Goal: Navigation & Orientation: Find specific page/section

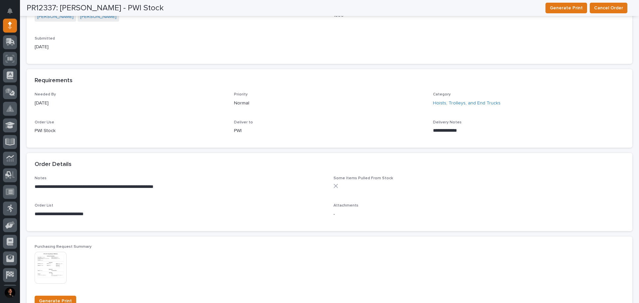
scroll to position [224, 0]
click at [53, 264] on img at bounding box center [51, 269] width 32 height 32
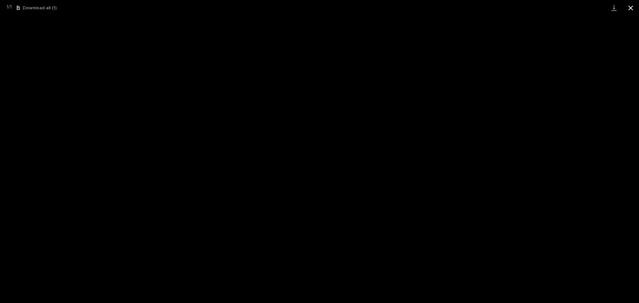
click at [633, 7] on button "Close gallery" at bounding box center [631, 8] width 17 height 16
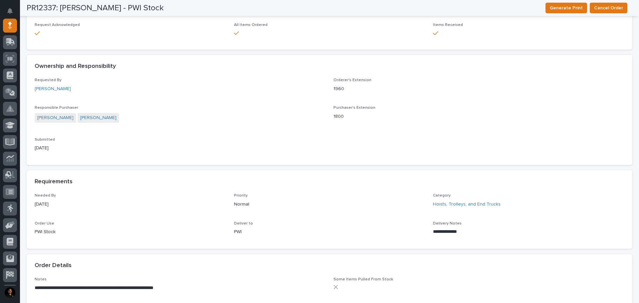
scroll to position [0, 0]
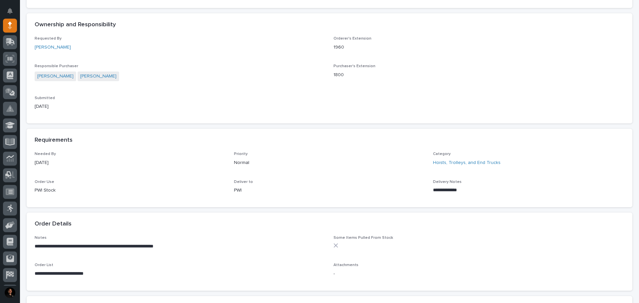
scroll to position [167, 0]
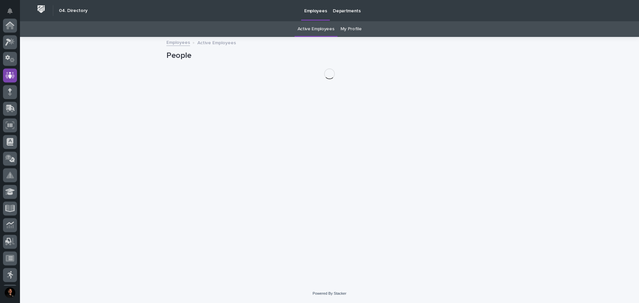
scroll to position [50, 0]
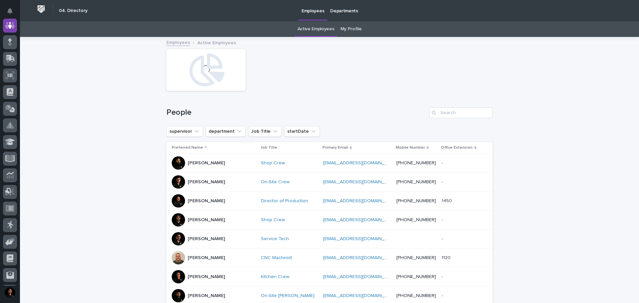
click at [350, 33] on link "My Profile" at bounding box center [351, 29] width 21 height 16
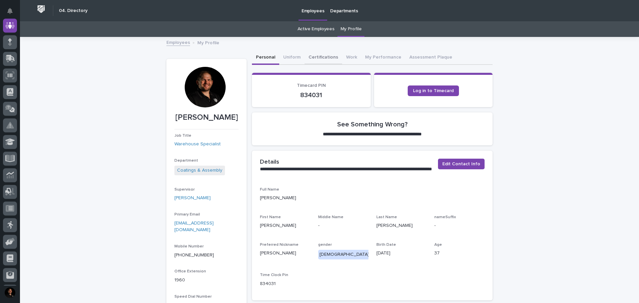
click at [327, 55] on button "Certifications" at bounding box center [324, 58] width 38 height 14
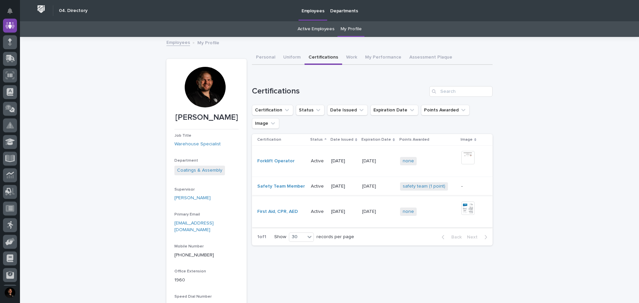
click at [462, 202] on img at bounding box center [468, 208] width 13 height 13
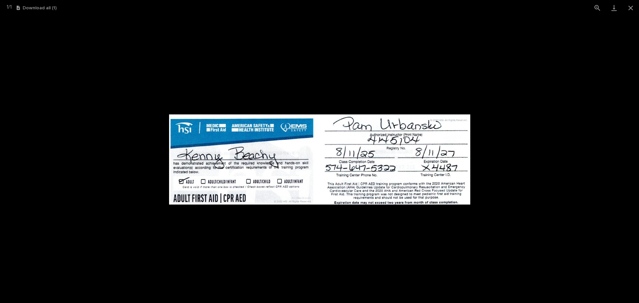
click at [557, 156] on picture at bounding box center [319, 160] width 639 height 288
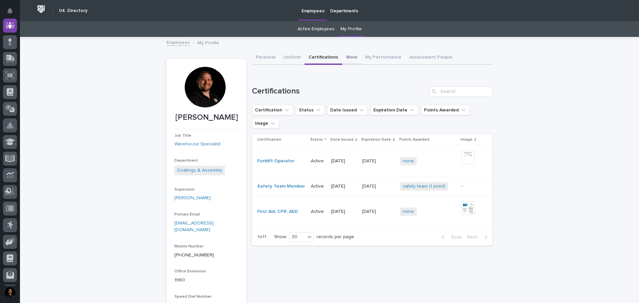
click at [346, 57] on button "Work" at bounding box center [351, 58] width 19 height 14
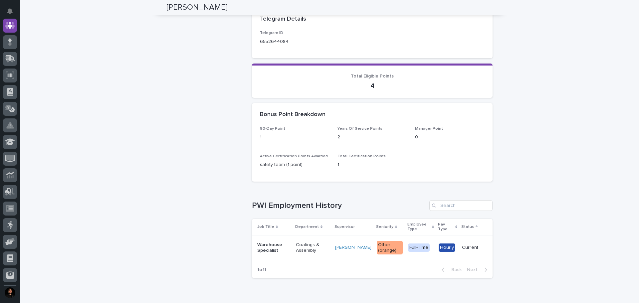
scroll to position [366, 0]
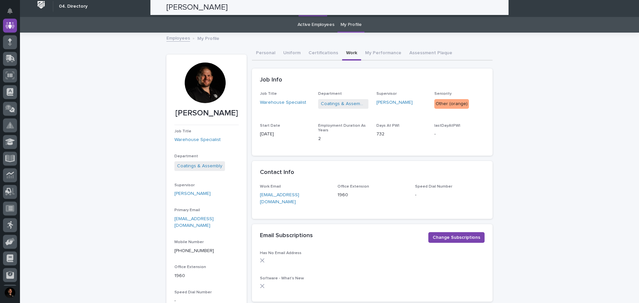
scroll to position [0, 0]
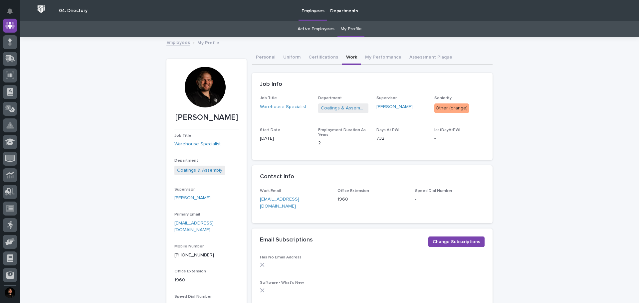
click at [6, 25] on icon at bounding box center [10, 26] width 9 height 8
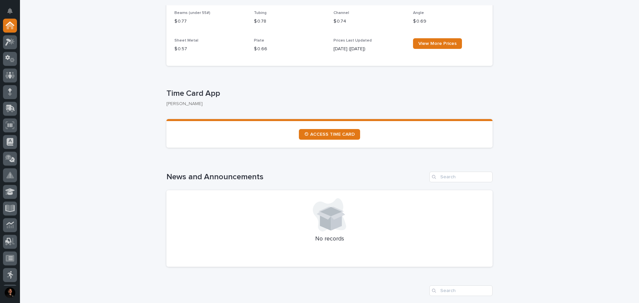
scroll to position [300, 0]
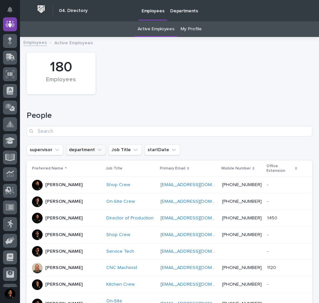
click at [93, 148] on button "department" at bounding box center [86, 150] width 40 height 11
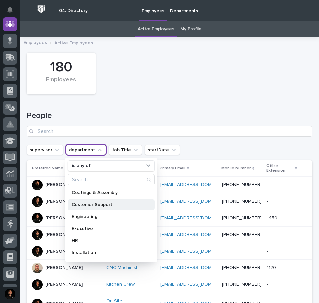
click at [95, 207] on div "Customer Support" at bounding box center [111, 204] width 87 height 11
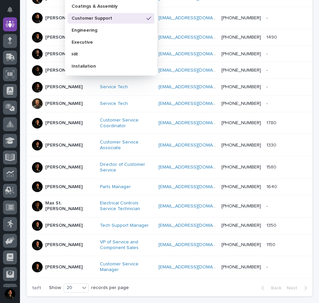
scroll to position [200, 0]
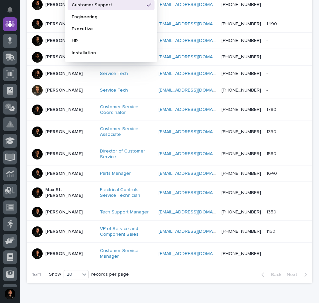
click at [69, 278] on div "Loading... Saving… Loading... Saving… 15 Employees People supervisor department…" at bounding box center [169, 73] width 292 height 464
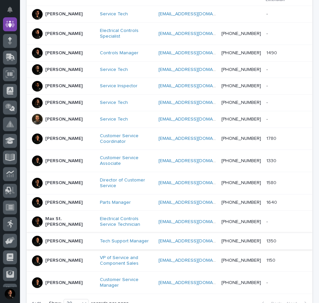
scroll to position [133, 0]
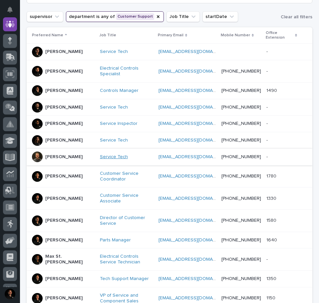
click at [100, 159] on link "Service Tech" at bounding box center [114, 157] width 28 height 6
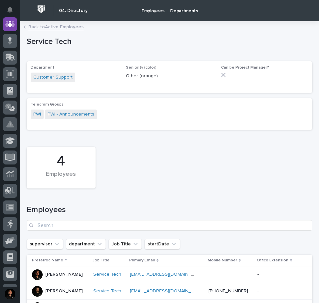
click at [60, 26] on link "Back to Active Employees" at bounding box center [55, 27] width 55 height 8
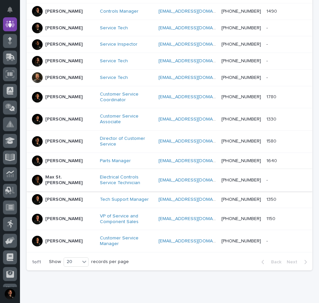
scroll to position [215, 0]
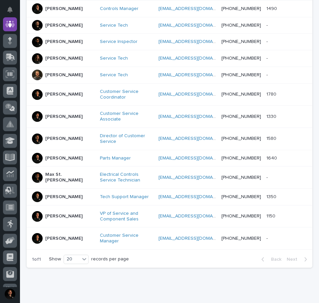
click at [205, 273] on div "Loading... Saving… Loading... Saving… 15 Employees People supervisor department…" at bounding box center [169, 66] width 299 height 481
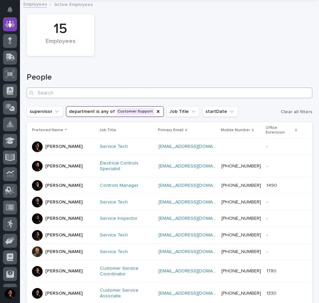
scroll to position [0, 0]
